Goal: Transaction & Acquisition: Purchase product/service

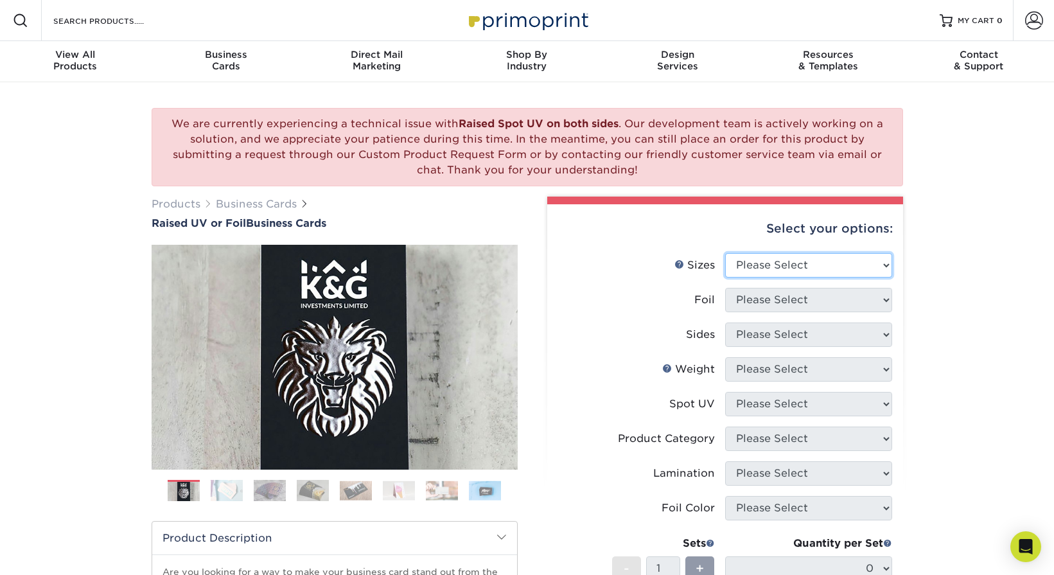
click at [856, 265] on select "Please Select 2" x 3.5" - Standard" at bounding box center [808, 265] width 167 height 24
select select "2.00x3.50"
click at [725, 253] on select "Please Select 2" x 3.5" - Standard" at bounding box center [808, 265] width 167 height 24
click at [839, 299] on select "Please Select No Yes" at bounding box center [808, 300] width 167 height 24
select select "1"
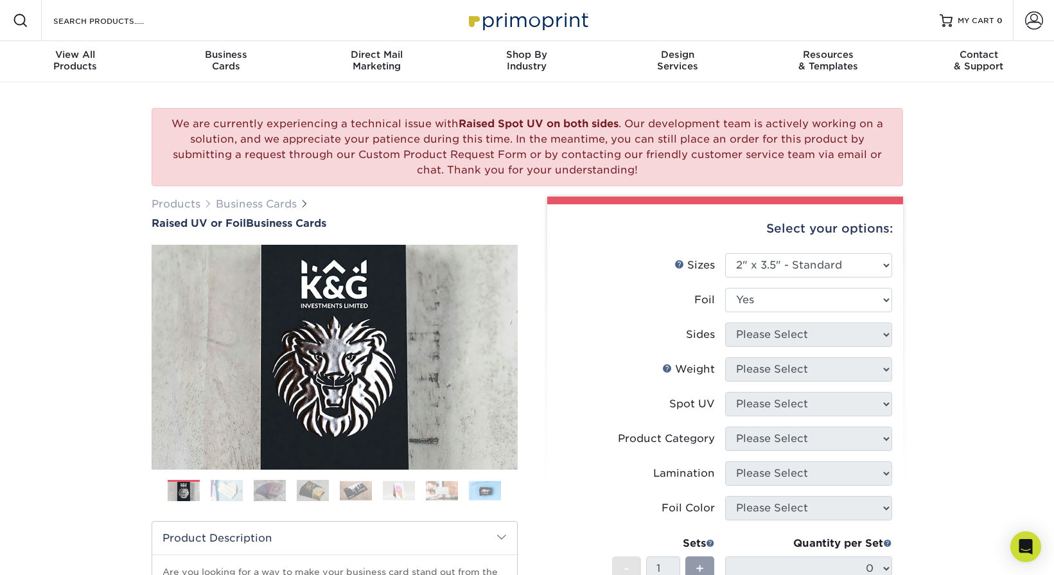
click at [725, 288] on select "Please Select No Yes" at bounding box center [808, 300] width 167 height 24
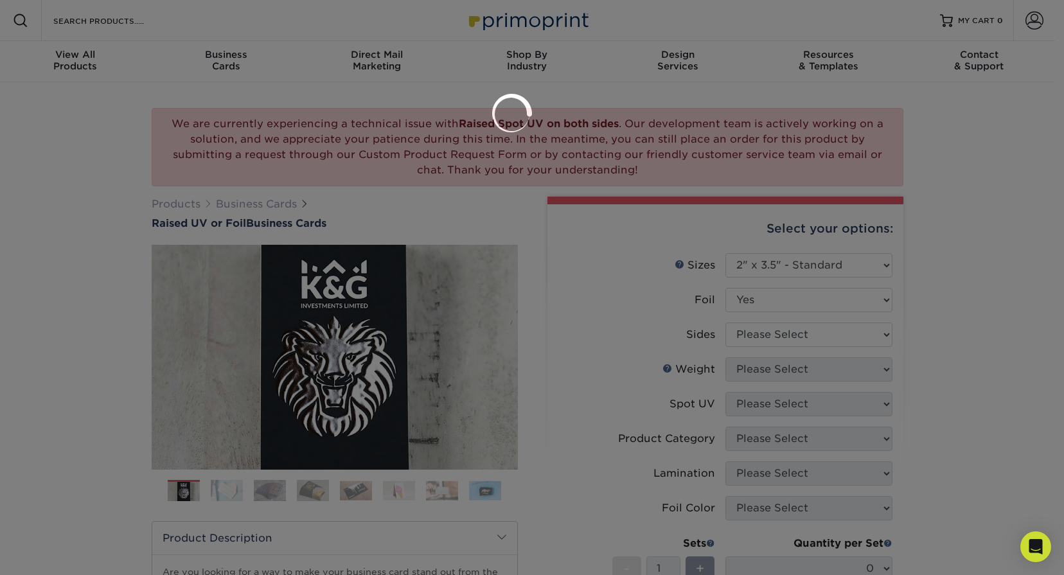
click at [820, 335] on div at bounding box center [532, 287] width 1064 height 575
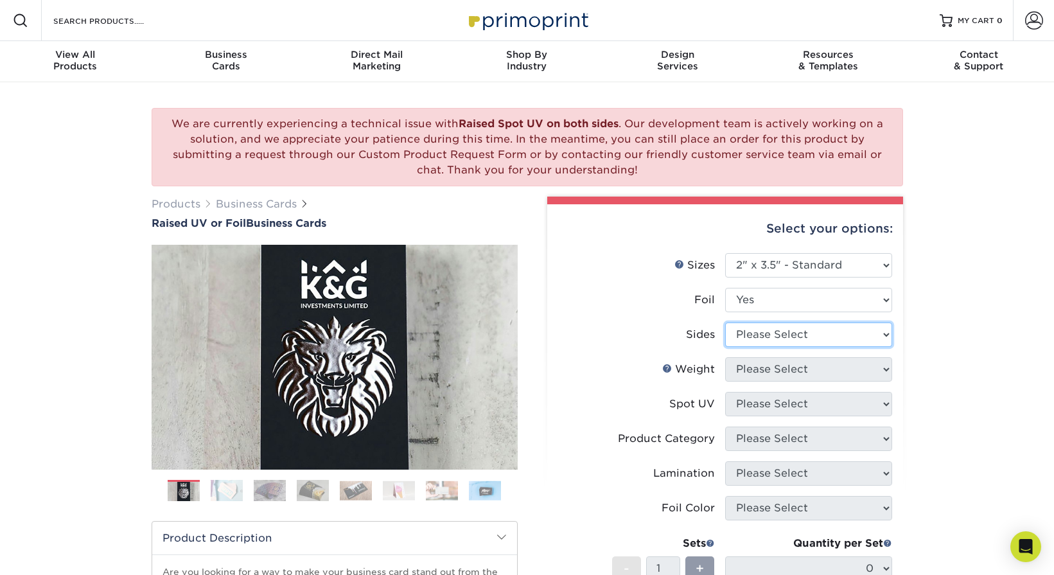
click at [820, 335] on select "Please Select Print Both Sides - Foil Both Sides Print Both Sides - Foil Front …" at bounding box center [808, 335] width 167 height 24
select select "e9e9dfb3-fba1-4d60-972c-fd9ca5904d33"
click at [725, 323] on select "Please Select Print Both Sides - Foil Both Sides Print Both Sides - Foil Front …" at bounding box center [808, 335] width 167 height 24
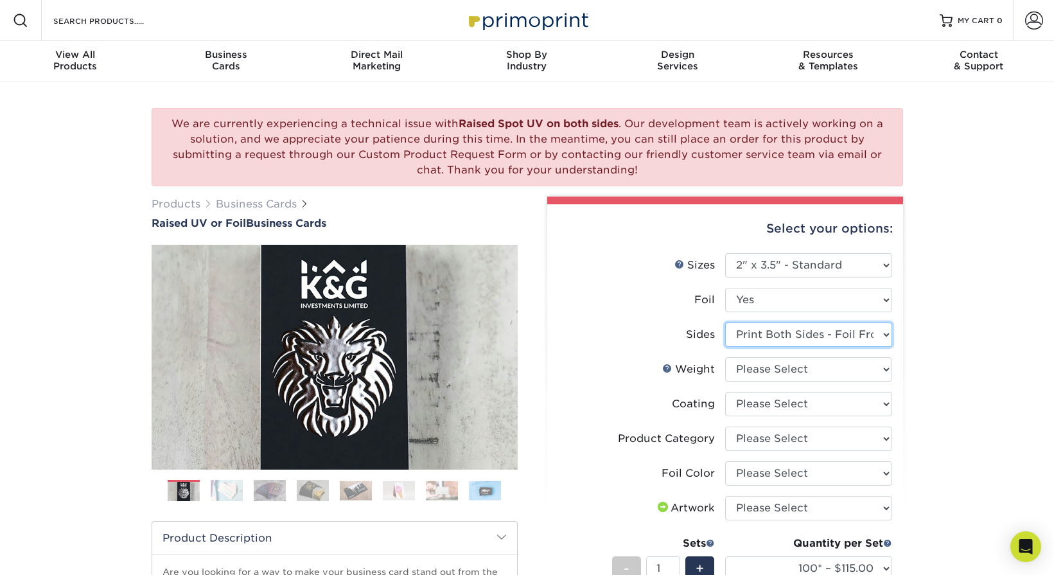
click at [860, 339] on select "Please Select Print Both Sides - Foil Both Sides Print Both Sides - Foil Front …" at bounding box center [808, 335] width 167 height 24
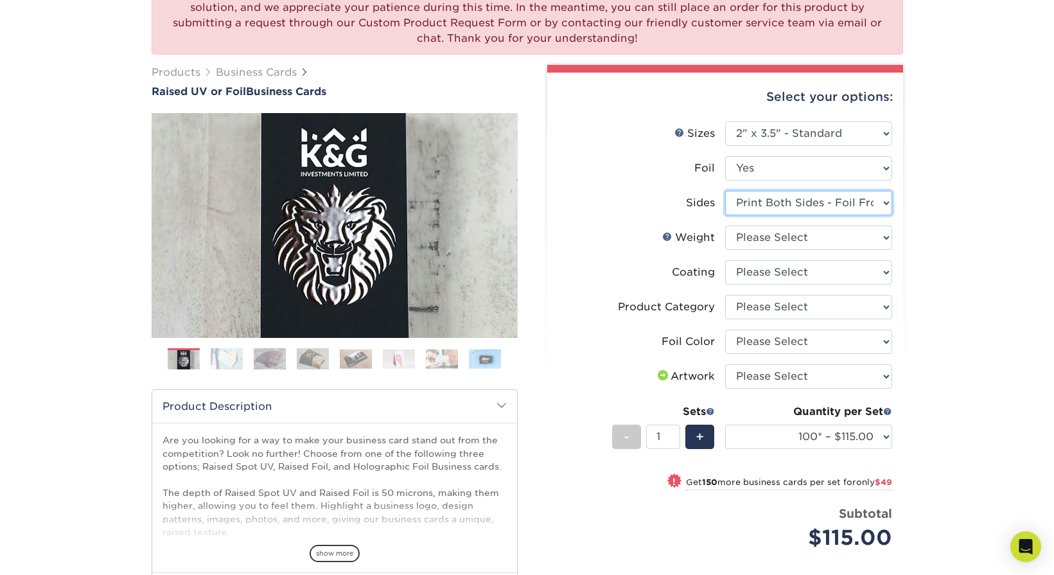
scroll to position [139, 0]
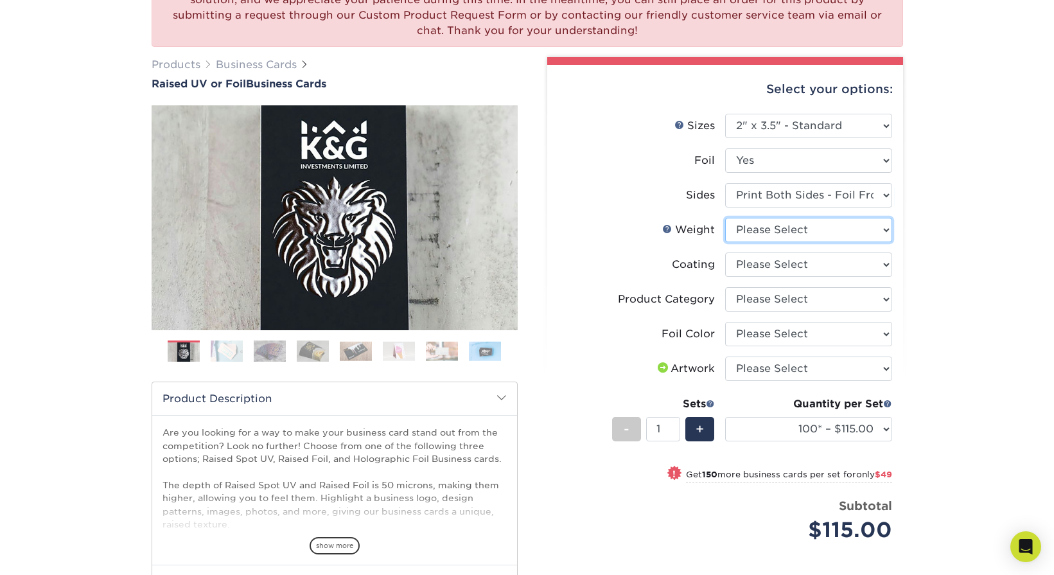
click at [859, 229] on select "Please Select 16PT" at bounding box center [808, 230] width 167 height 24
select select "16PT"
click at [725, 218] on select "Please Select 16PT" at bounding box center [808, 230] width 167 height 24
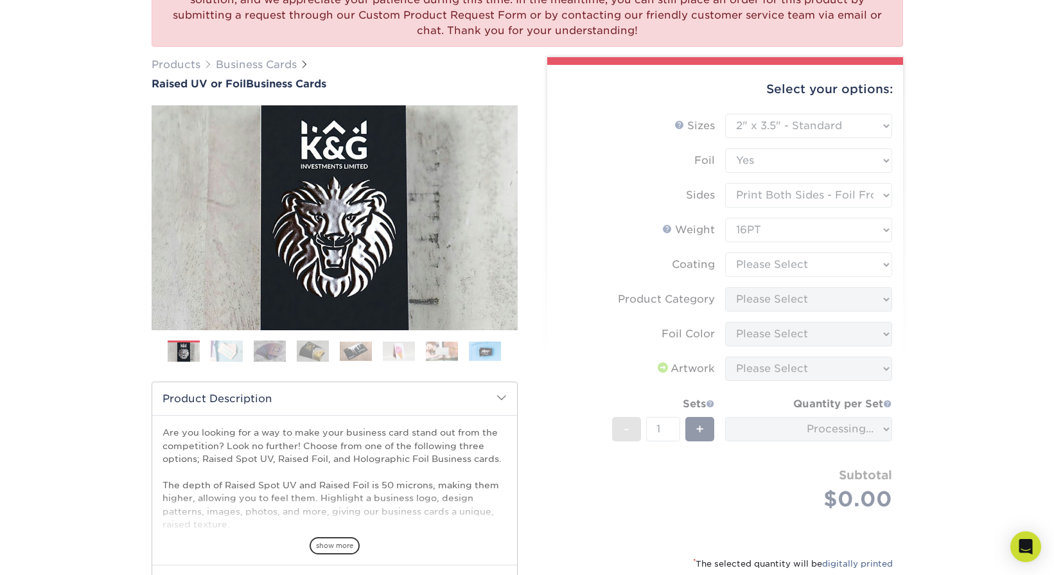
click at [849, 265] on form "Sizes Help Sizes Please Select 2" x 3.5" - Standard Foil Please Select" at bounding box center [725, 327] width 335 height 427
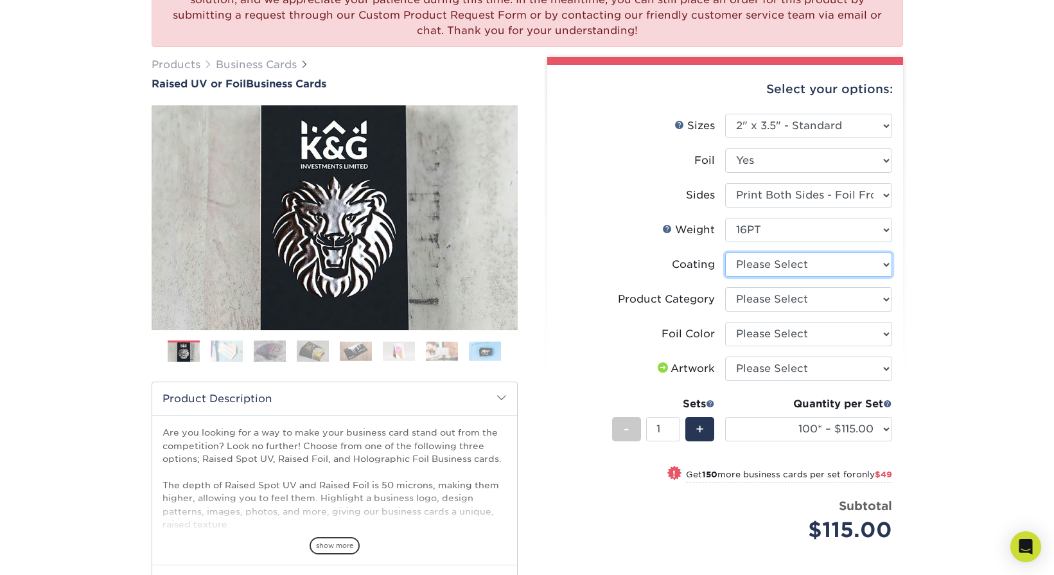
click at [867, 264] on select at bounding box center [808, 264] width 167 height 24
select select "3e7618de-abca-4bda-9f97-8b9129e913d8"
click at [725, 252] on select at bounding box center [808, 264] width 167 height 24
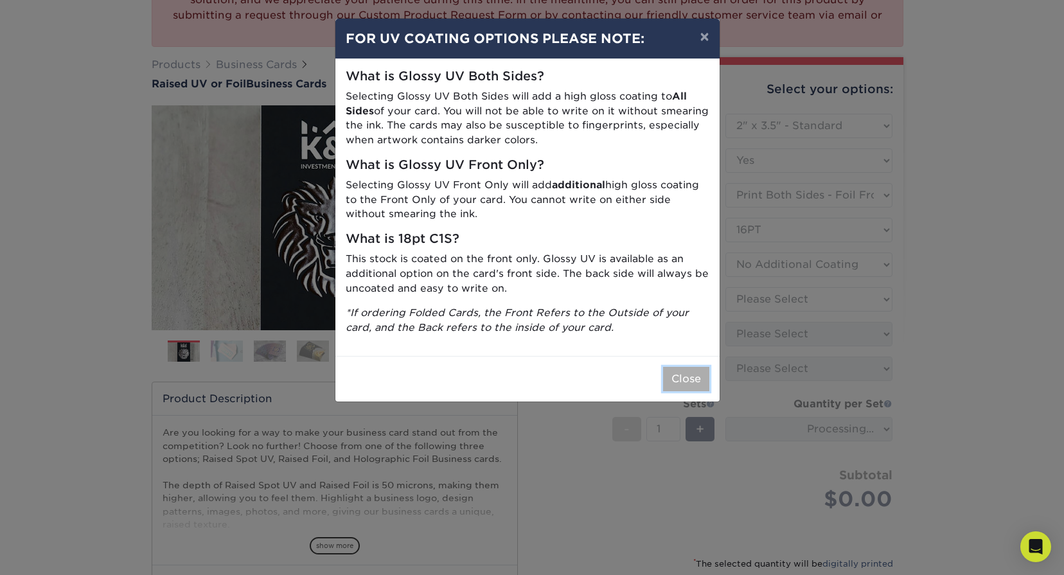
click at [693, 369] on button "Close" at bounding box center [686, 379] width 46 height 24
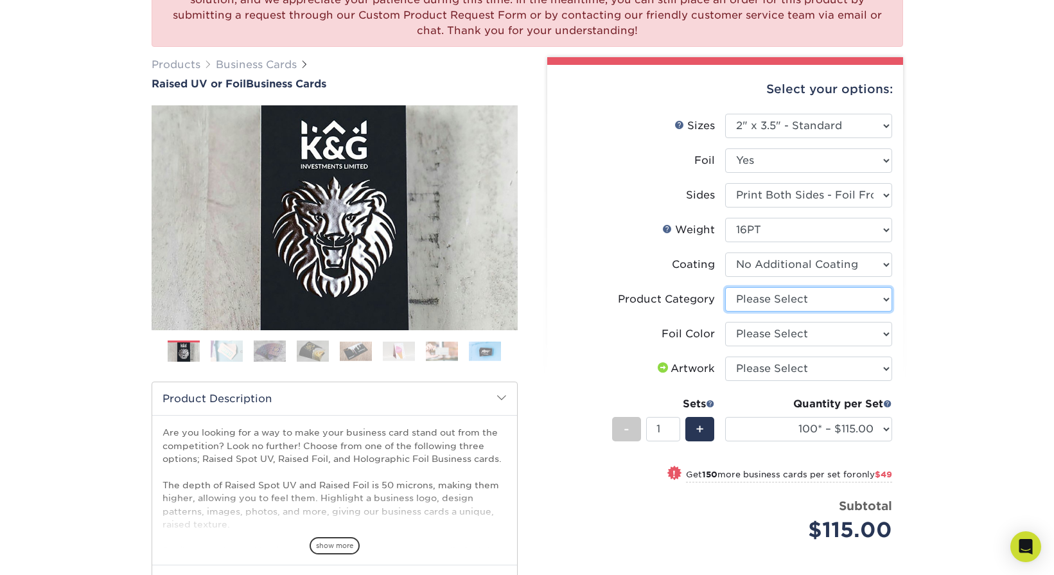
click at [849, 303] on select "Please Select Business Cards" at bounding box center [808, 299] width 167 height 24
select select "3b5148f1-0588-4f88-a218-97bcfdce65c1"
click at [725, 287] on select "Please Select Business Cards" at bounding box center [808, 299] width 167 height 24
click at [841, 330] on select "Please Select Silver Foil Gold Foil Holographic Foil" at bounding box center [808, 334] width 167 height 24
select select "acffa4a5-22f9-4585-ba3f-0adaa54b8c85"
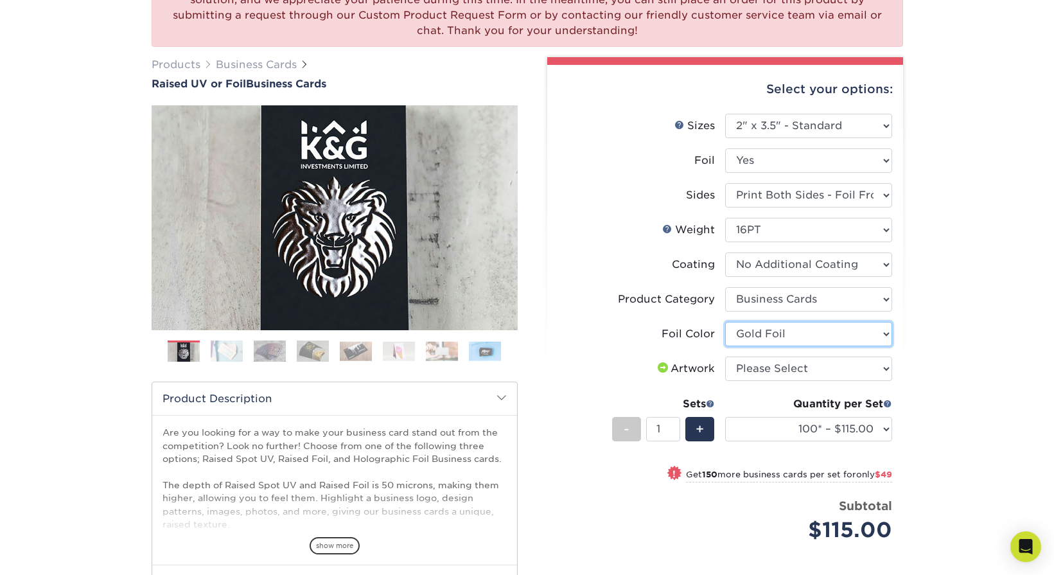
click at [725, 322] on select "Please Select Silver Foil Gold Foil Holographic Foil" at bounding box center [808, 334] width 167 height 24
click at [829, 369] on select "Please Select I will upload files I need a design - $100" at bounding box center [808, 369] width 167 height 24
select select "upload"
click at [725, 357] on select "Please Select I will upload files I need a design - $100" at bounding box center [808, 369] width 167 height 24
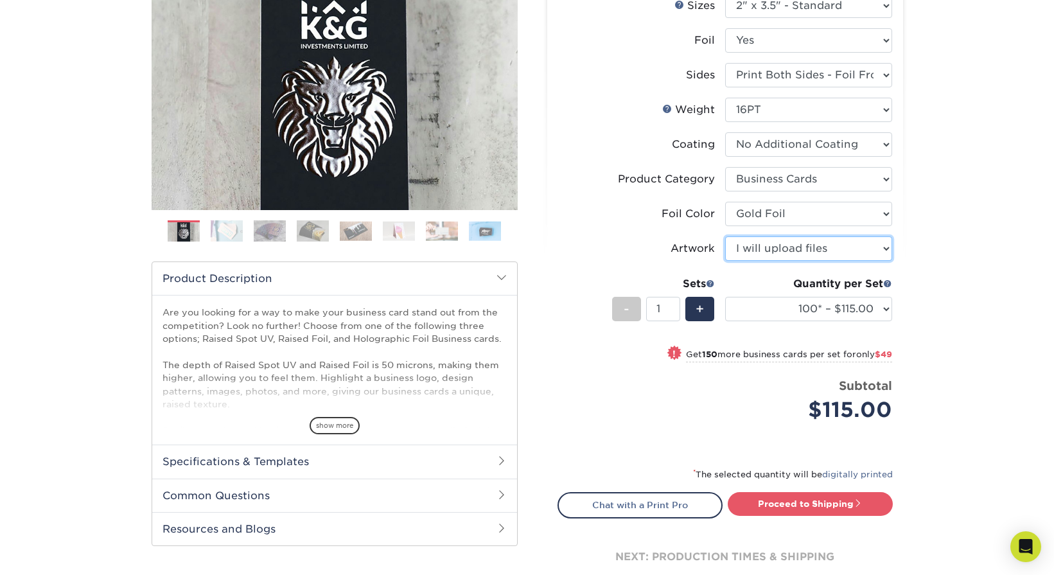
scroll to position [261, 0]
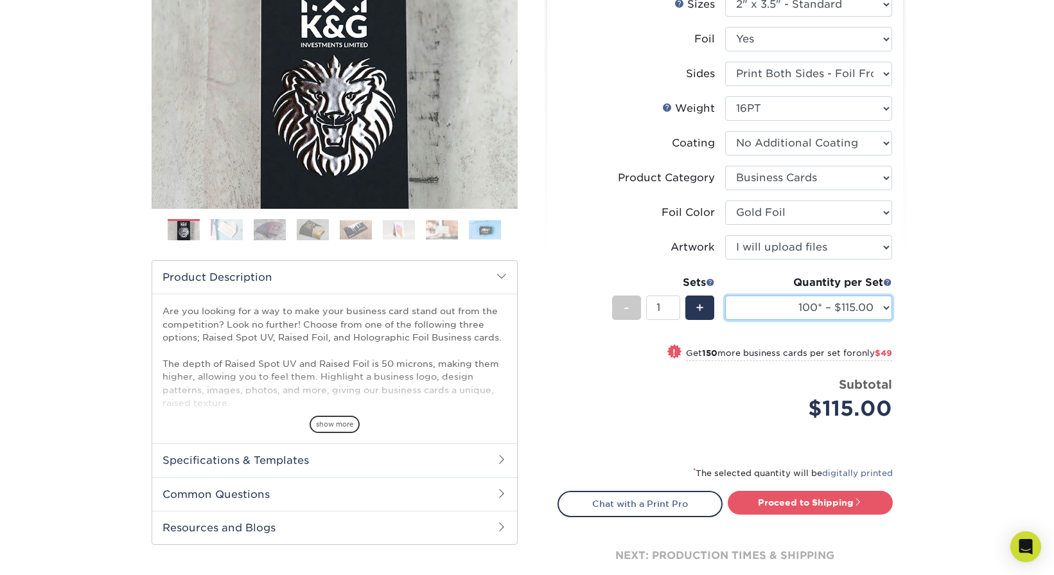
click at [891, 315] on select "100* – $115.00 250* – $164.00 500* – $221.00" at bounding box center [808, 308] width 167 height 24
click at [871, 310] on select "100* – $115.00 250* – $164.00 500* – $221.00" at bounding box center [808, 308] width 167 height 24
select select "250* – $164.00"
click at [725, 296] on select "100* – $115.00 250* – $164.00 500* – $221.00" at bounding box center [808, 308] width 167 height 24
click at [956, 292] on div "We are currently experiencing a technical issue with Raised Spot UV on both sid…" at bounding box center [527, 230] width 1054 height 819
